Goal: Check status: Check status

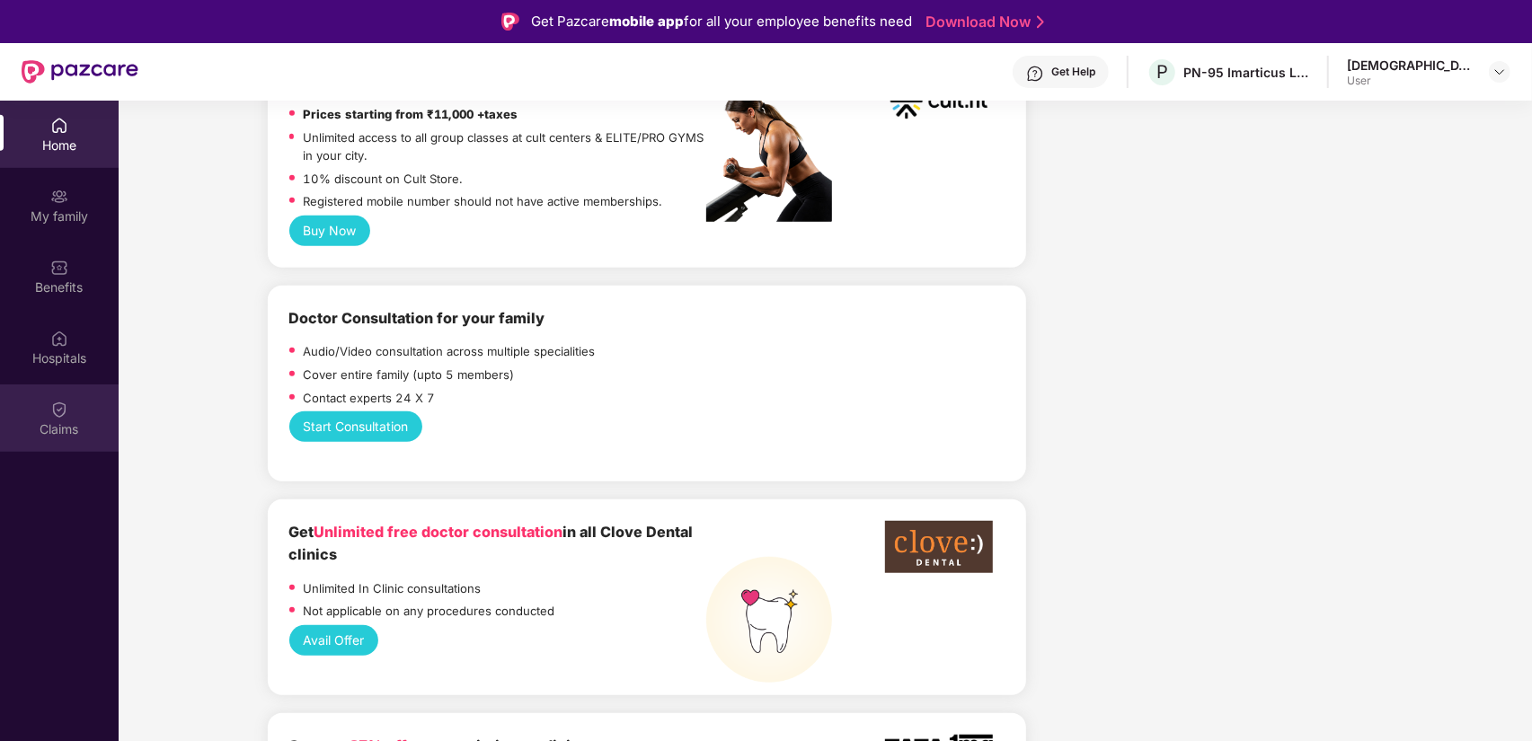
scroll to position [818, 0]
click at [55, 401] on img at bounding box center [59, 410] width 18 height 18
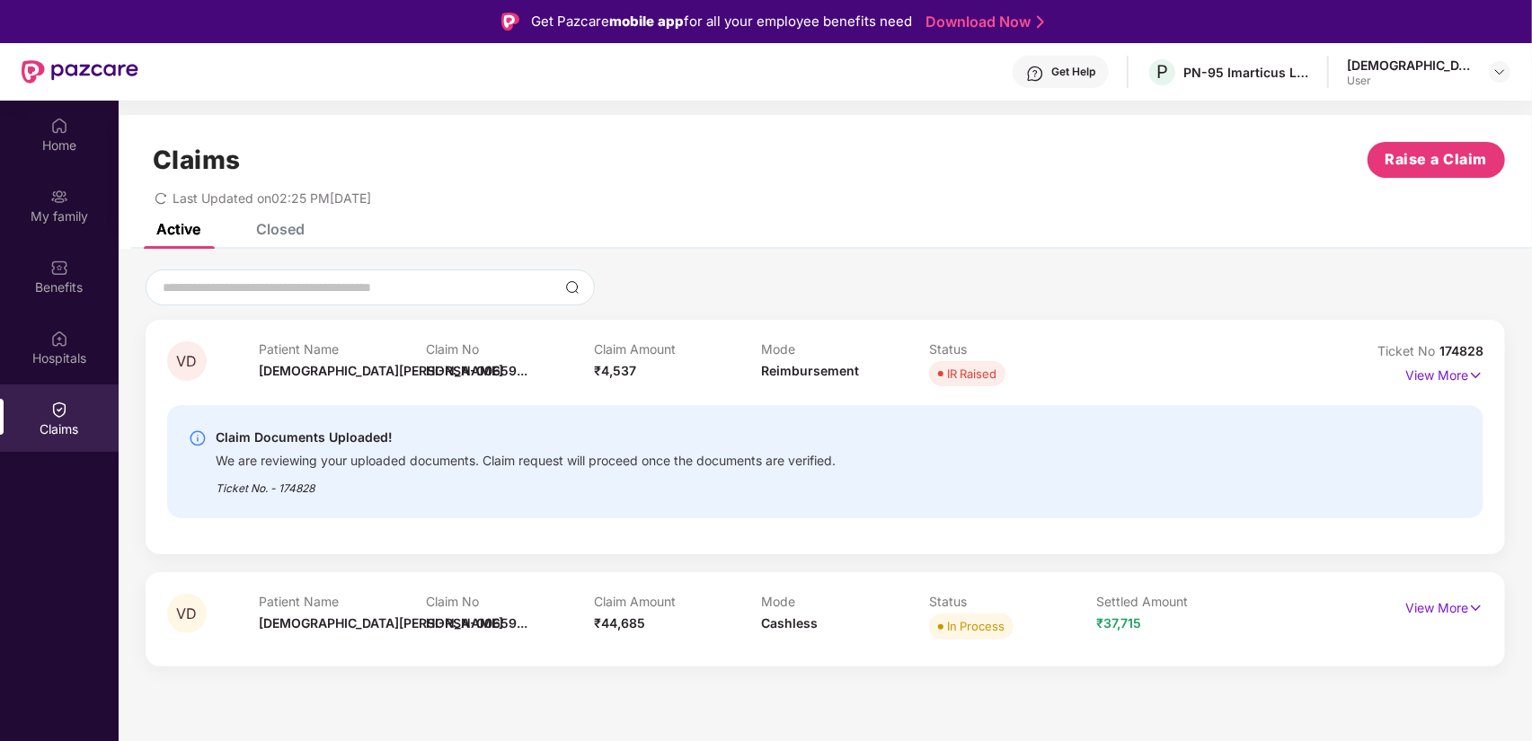
scroll to position [101, 0]
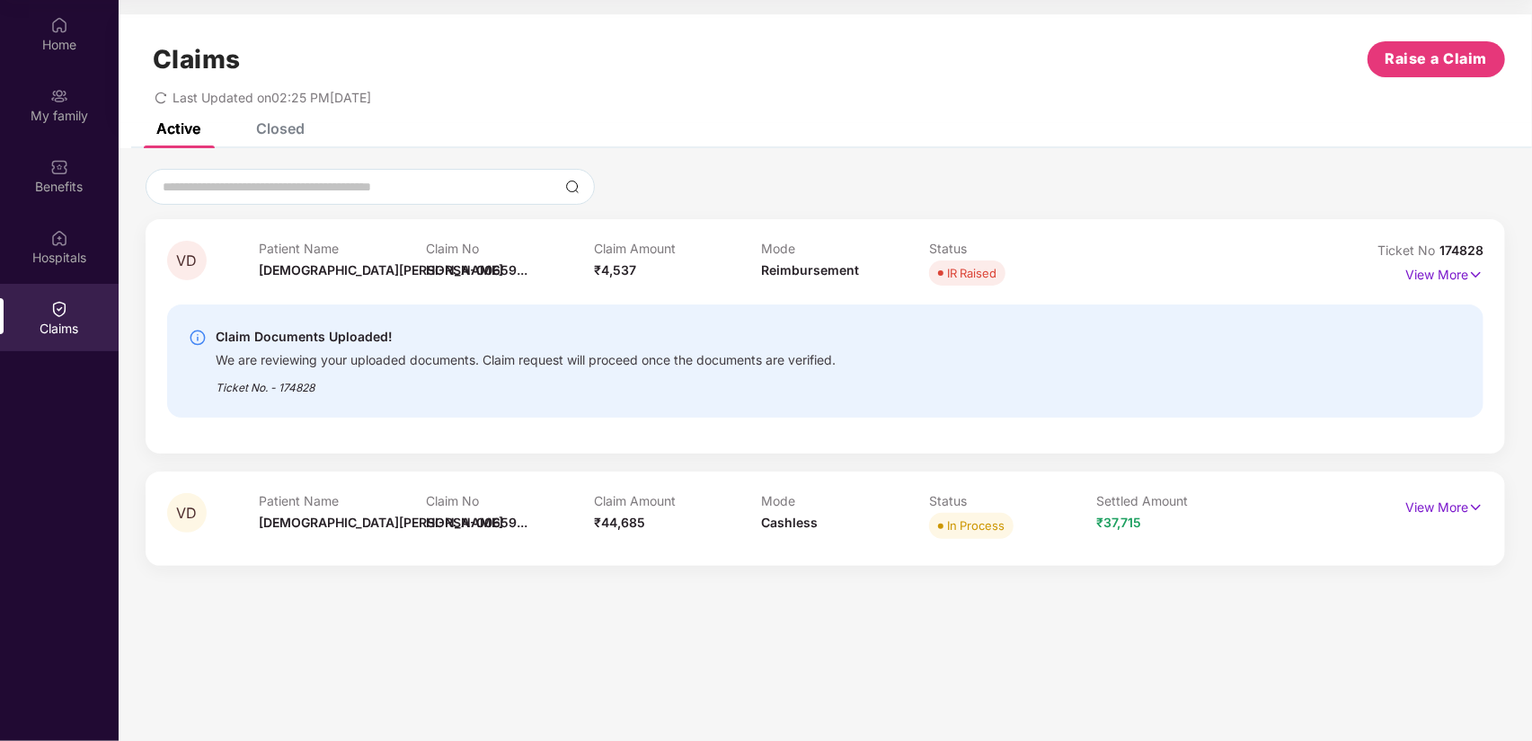
click at [324, 370] on div "Ticket No. - 174828" at bounding box center [526, 382] width 620 height 28
click at [1460, 279] on p "View More" at bounding box center [1444, 273] width 78 height 24
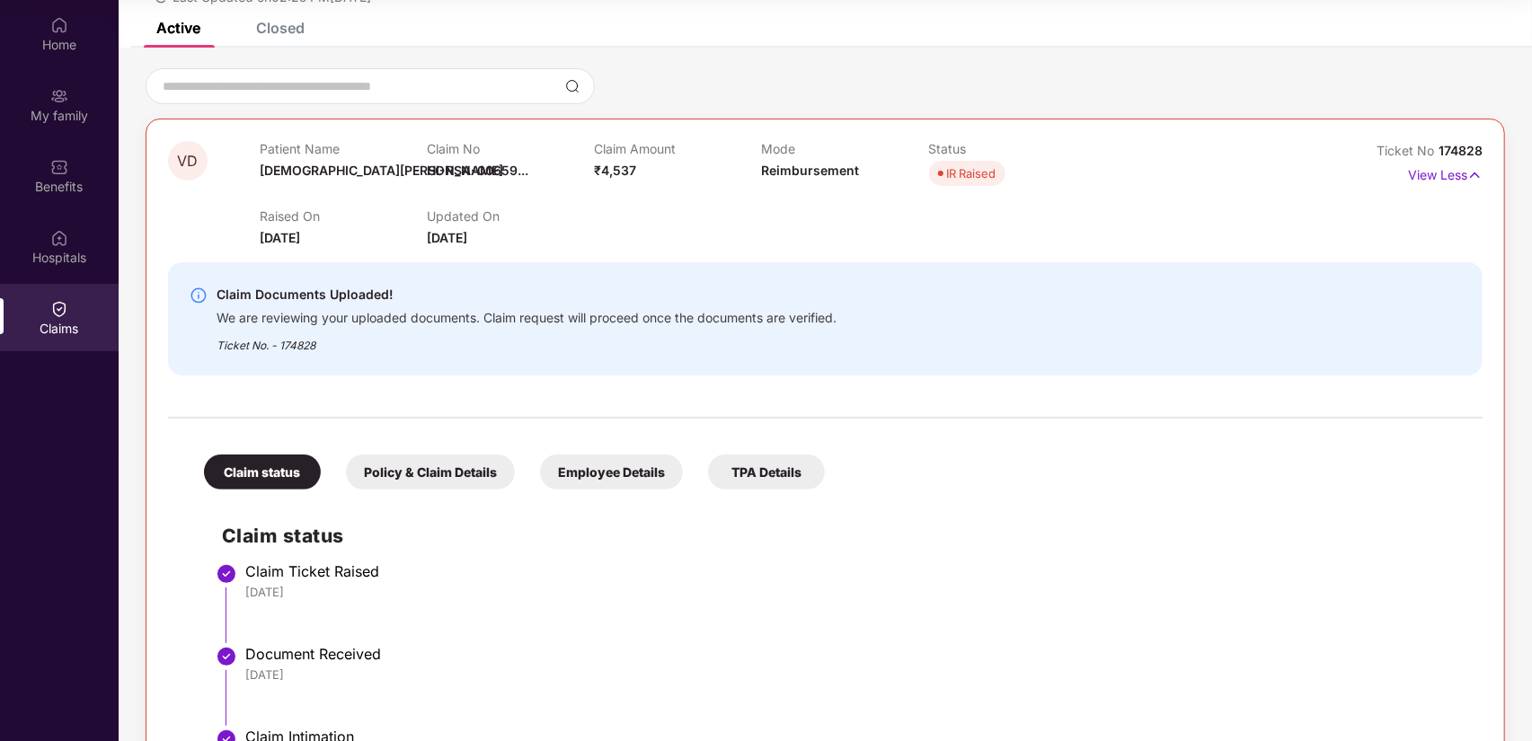
scroll to position [9, 0]
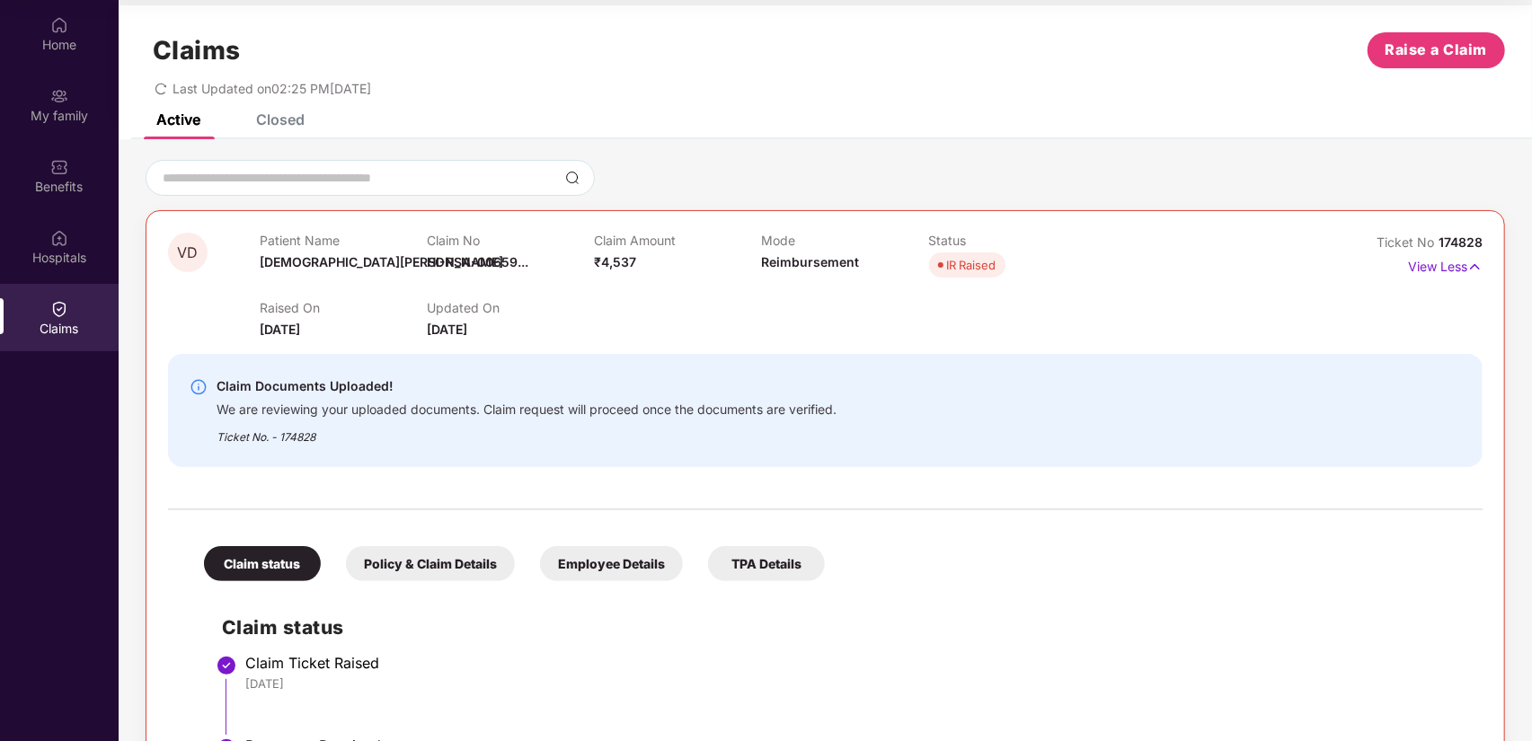
click at [668, 301] on div "Raised On [DATE] Updated On [DATE]" at bounding box center [762, 311] width 1004 height 58
click at [535, 261] on div "Claim No HI-RSA-00659..." at bounding box center [510, 257] width 167 height 49
click at [486, 265] on span "HI-RSA-00659..." at bounding box center [478, 261] width 102 height 15
click at [1438, 276] on div "View Less" at bounding box center [1445, 266] width 75 height 29
click at [1445, 270] on p "View Less" at bounding box center [1445, 264] width 75 height 24
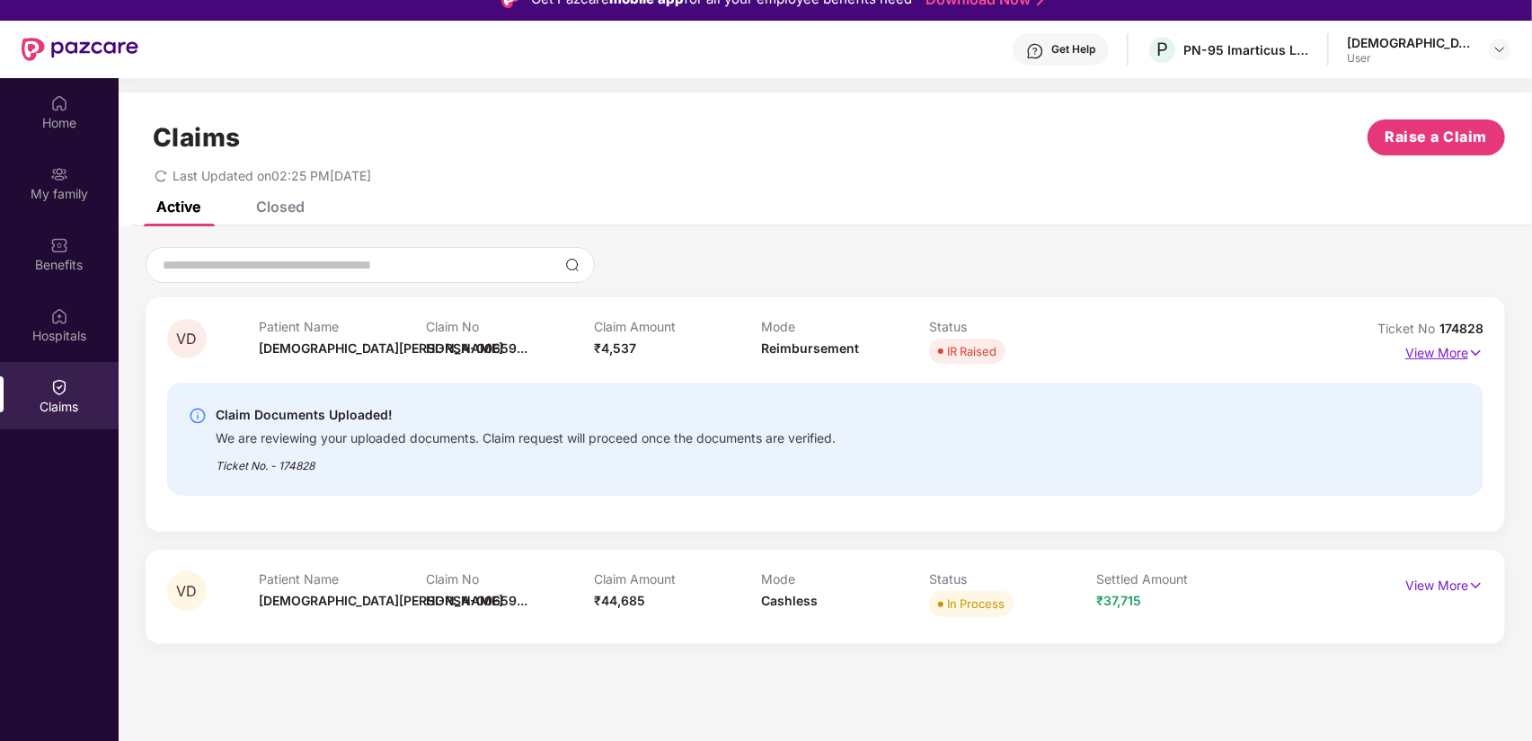
scroll to position [20, 0]
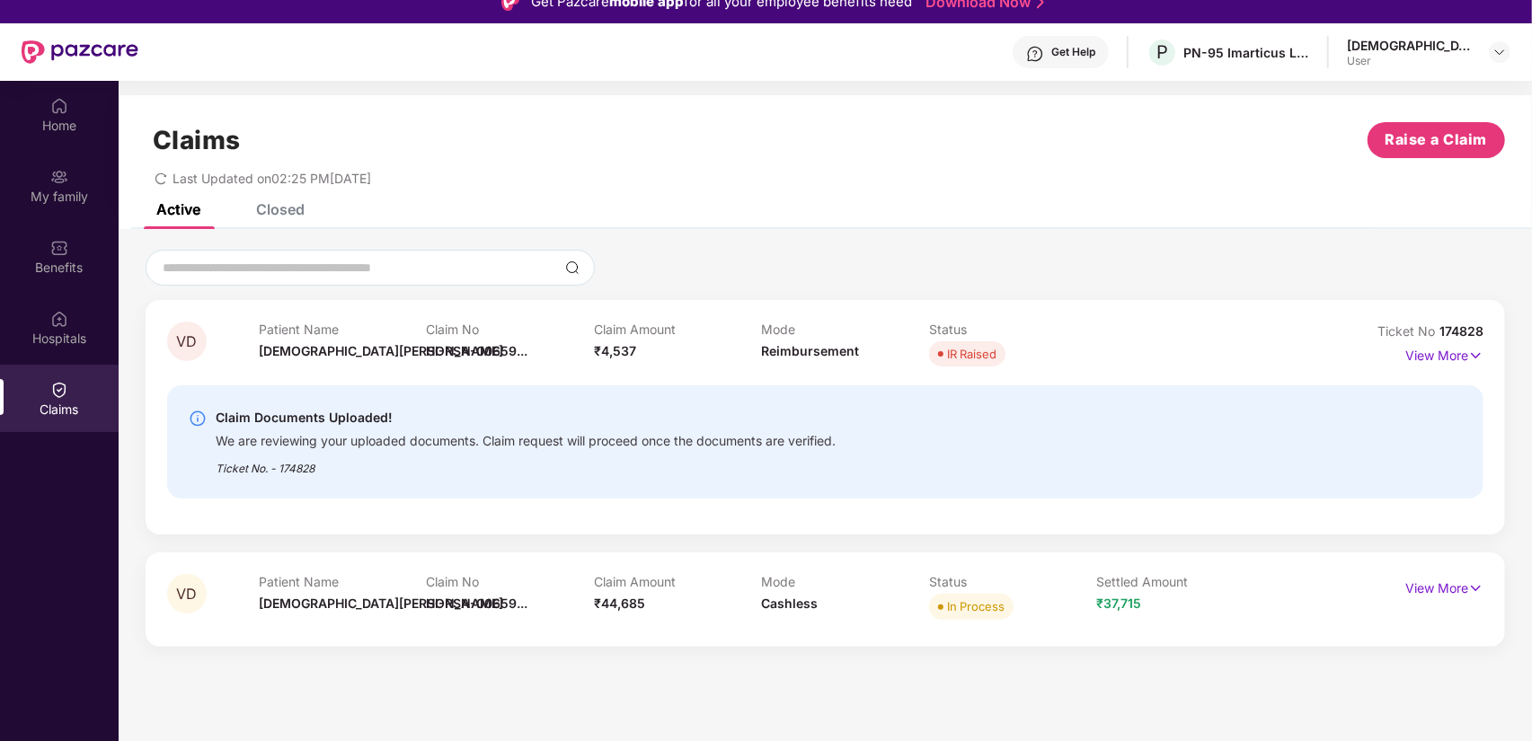
click at [276, 461] on div "Ticket No. - 174828" at bounding box center [526, 463] width 620 height 28
